Goal: Communication & Community: Ask a question

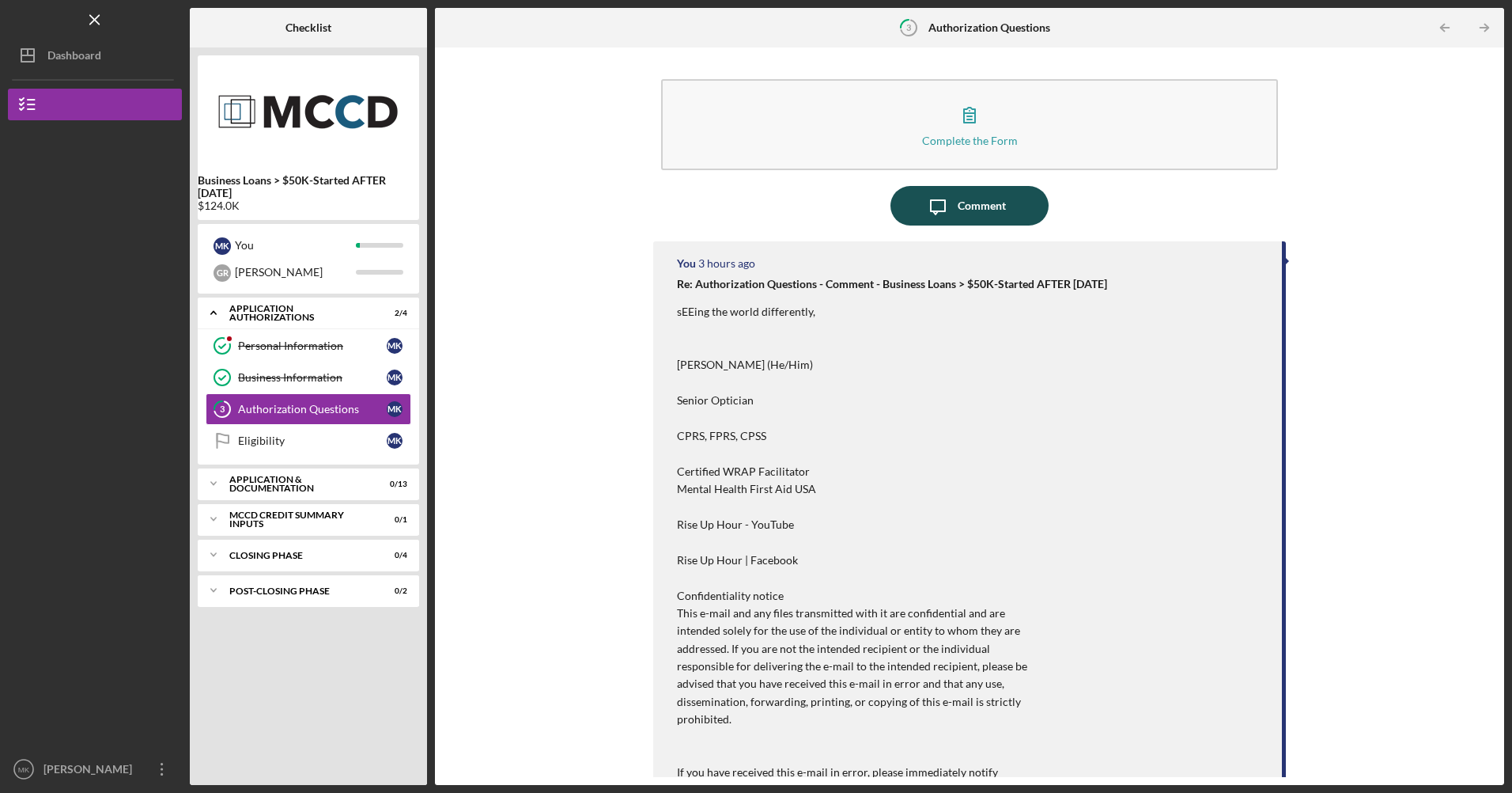
click at [954, 205] on button "Icon/Message Comment" at bounding box center [969, 206] width 158 height 39
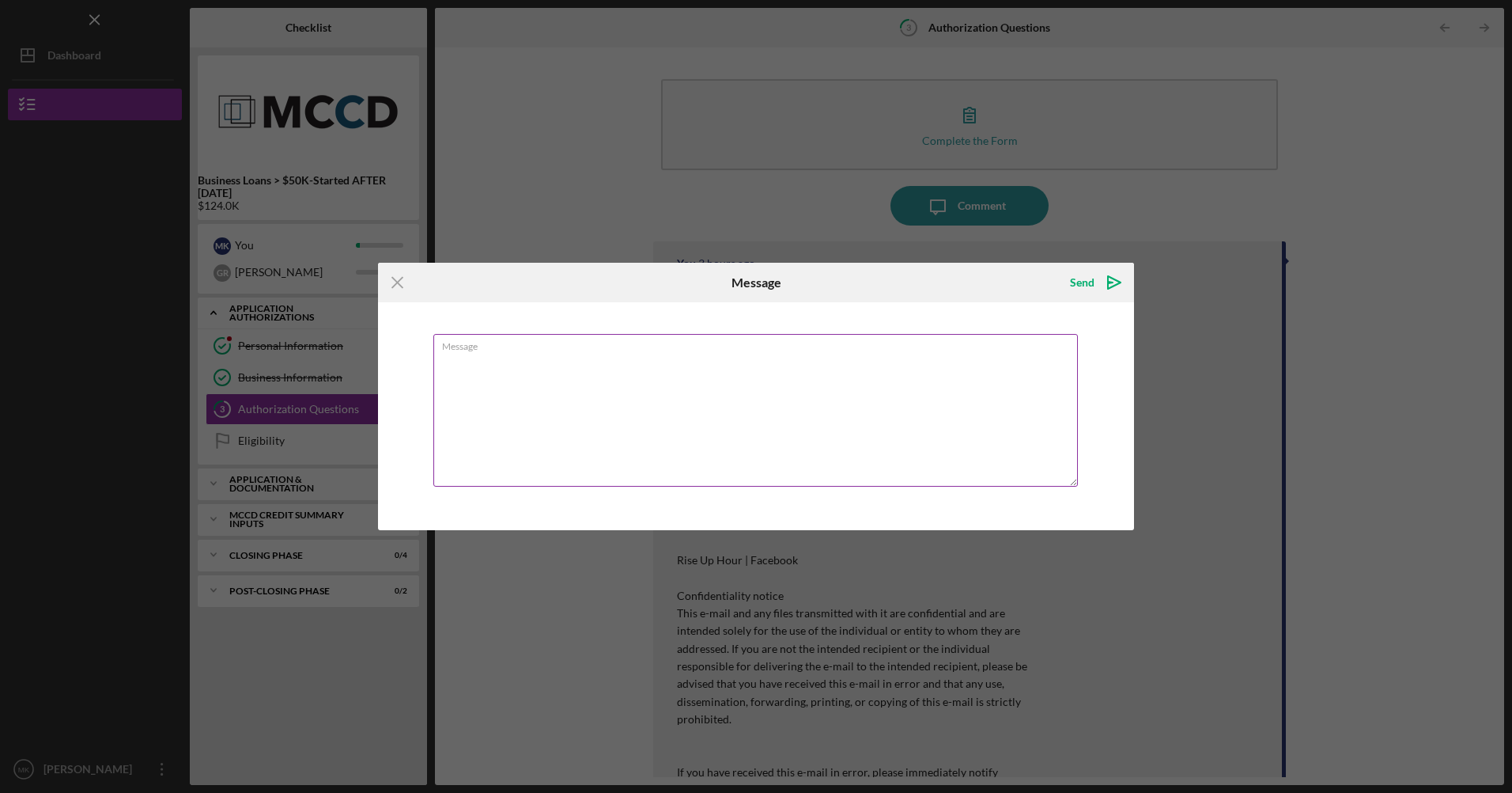
click at [548, 377] on textarea "Message" at bounding box center [756, 409] width 645 height 153
drag, startPoint x: 510, startPoint y: 354, endPoint x: 518, endPoint y: 347, distance: 10.6
click at [518, 347] on div "Message" at bounding box center [756, 411] width 646 height 155
type textarea "I"
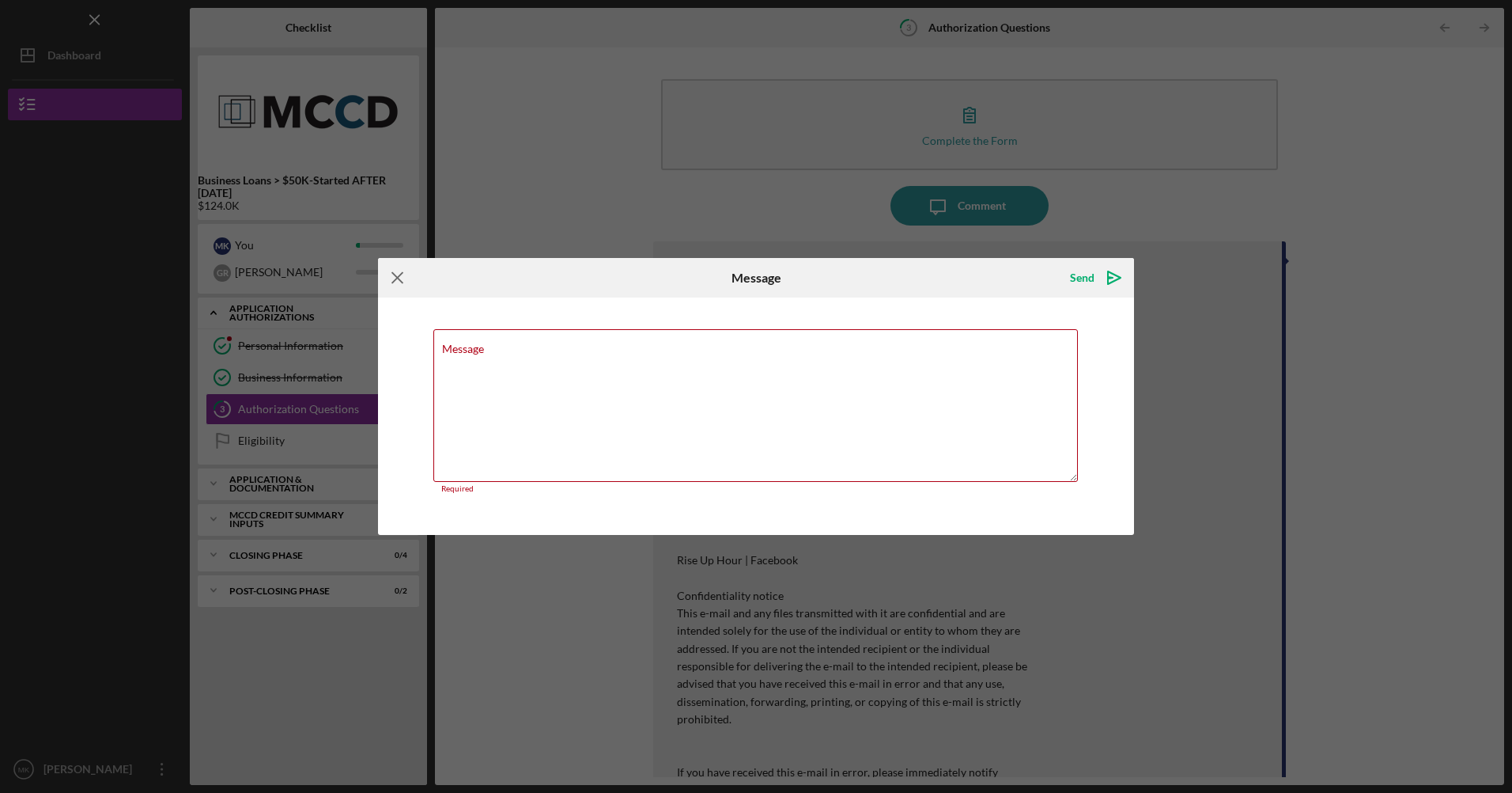
click at [394, 280] on icon "Icon/Menu Close" at bounding box center [397, 277] width 39 height 39
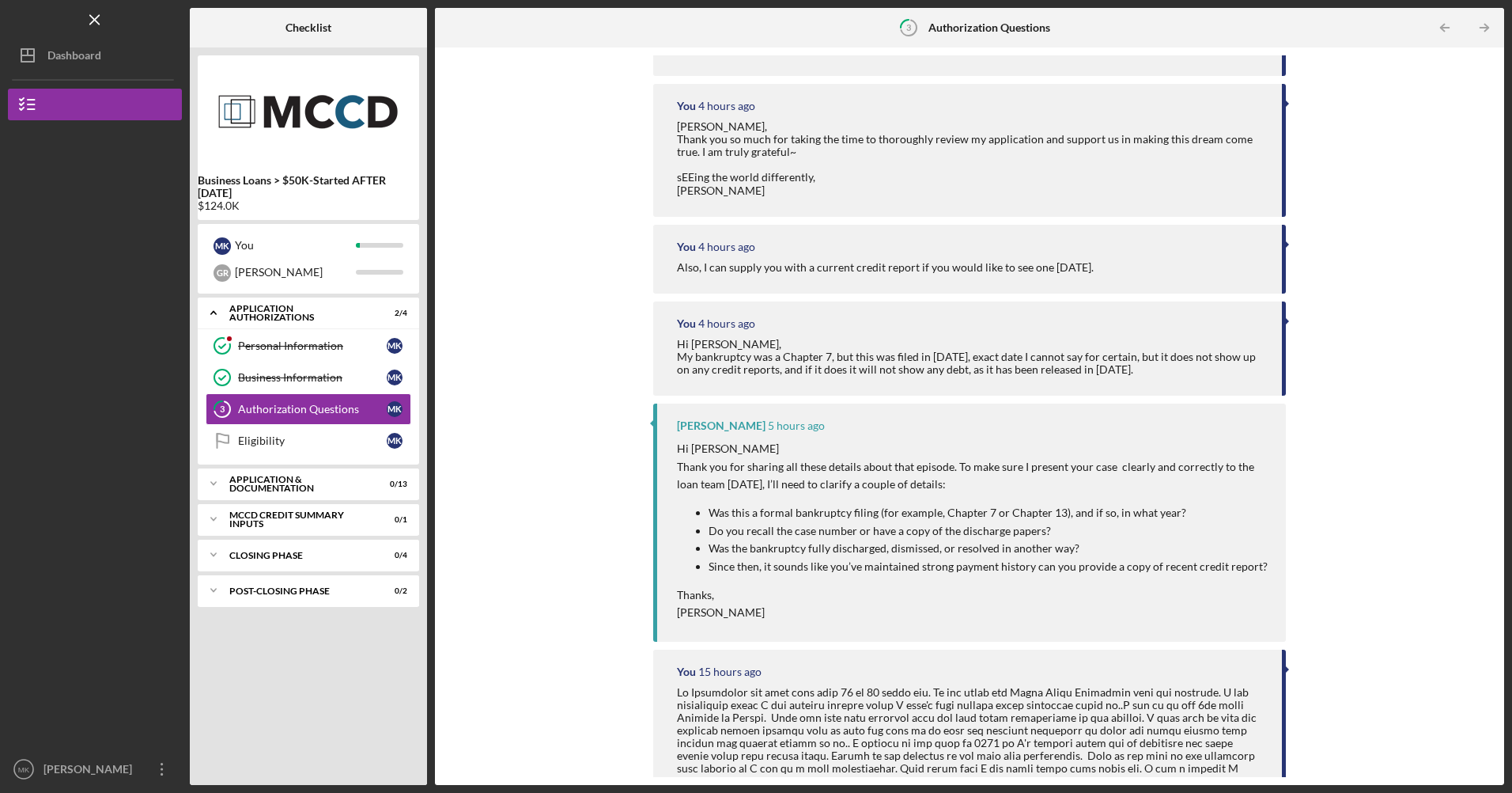
scroll to position [145, 0]
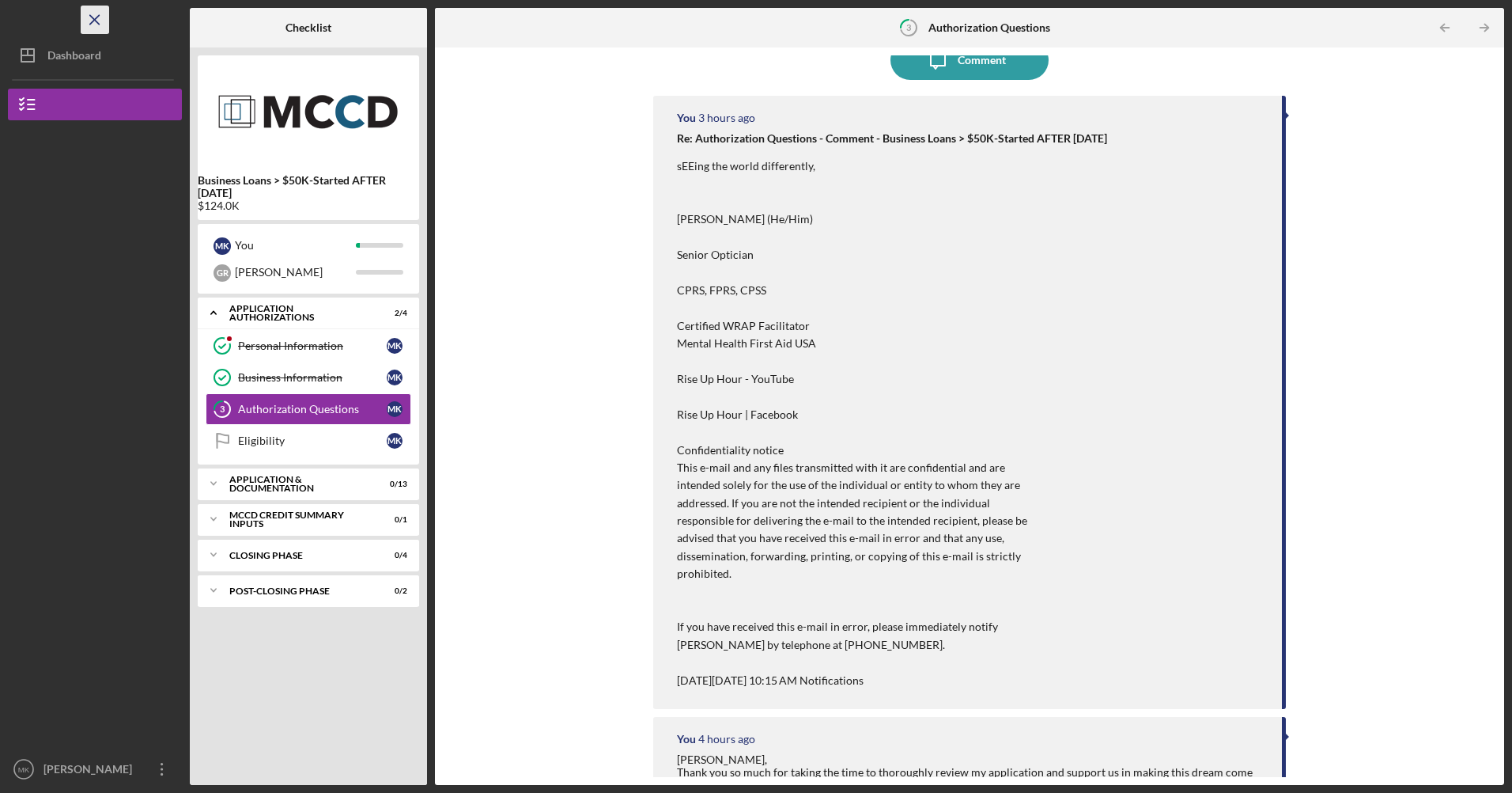
click at [89, 13] on icon "Icon/Menu Close" at bounding box center [95, 20] width 36 height 36
